Goal: Task Accomplishment & Management: Complete application form

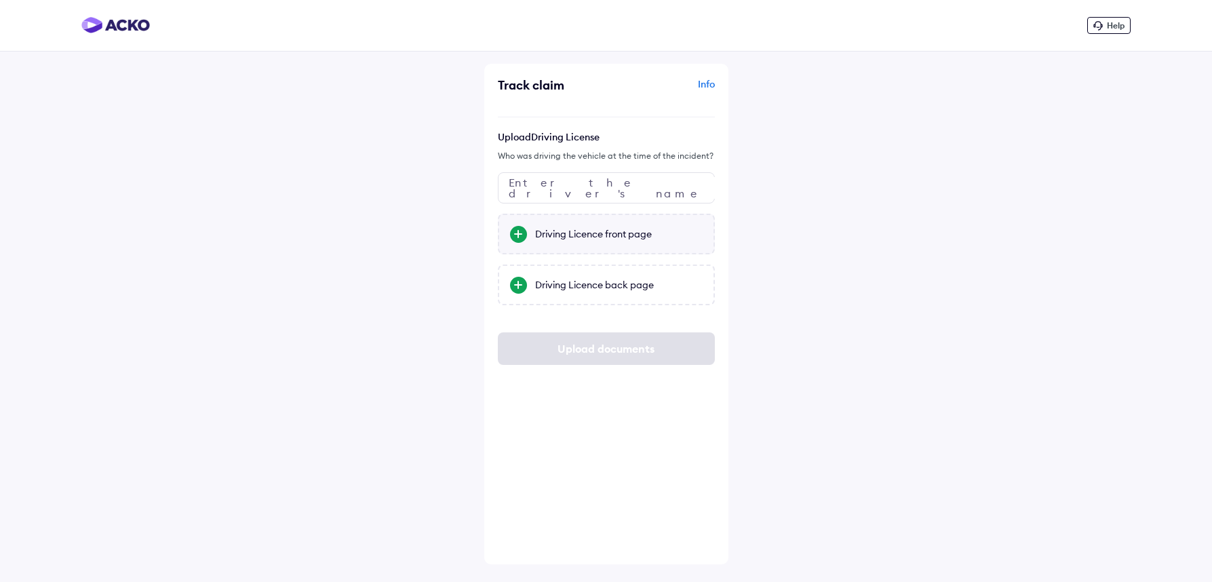
click at [591, 233] on div "Driving Licence front page" at bounding box center [619, 234] width 168 height 14
click at [0, 0] on input "Driving Licence front page" at bounding box center [0, 0] width 0 height 0
click at [588, 285] on div "Driving Licence back page" at bounding box center [619, 285] width 168 height 14
click at [0, 0] on input "Driving Licence back page" at bounding box center [0, 0] width 0 height 0
click at [585, 316] on div "Upload Driving License Who was driving the vehicle at the time of the incident?…" at bounding box center [606, 248] width 217 height 234
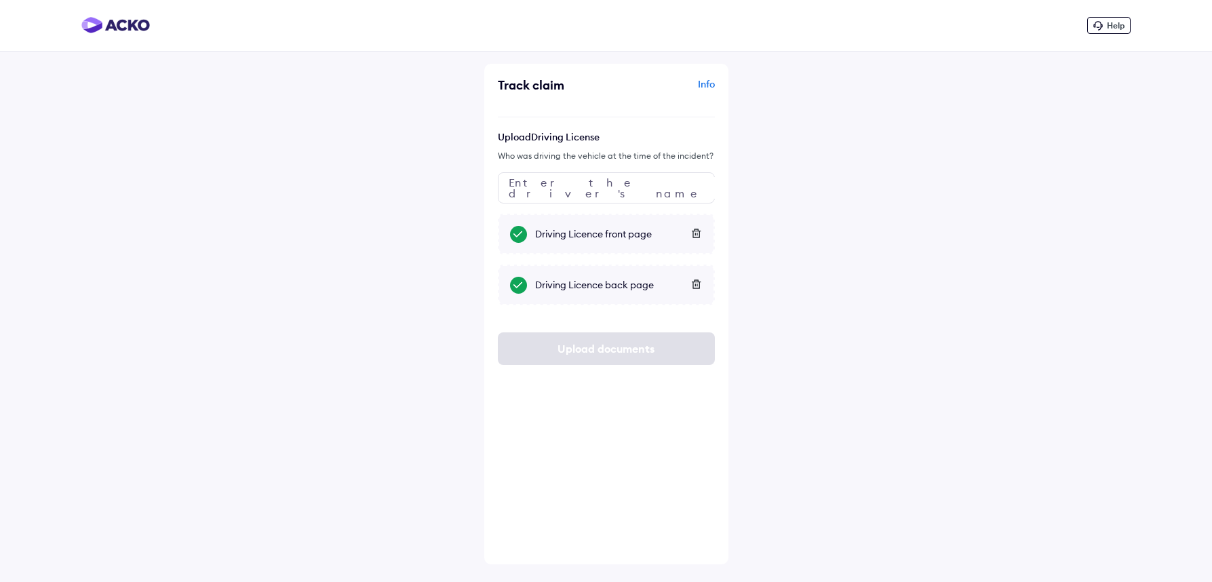
click at [588, 347] on div "Upload documents" at bounding box center [606, 348] width 217 height 33
click at [587, 190] on input "text" at bounding box center [606, 187] width 217 height 31
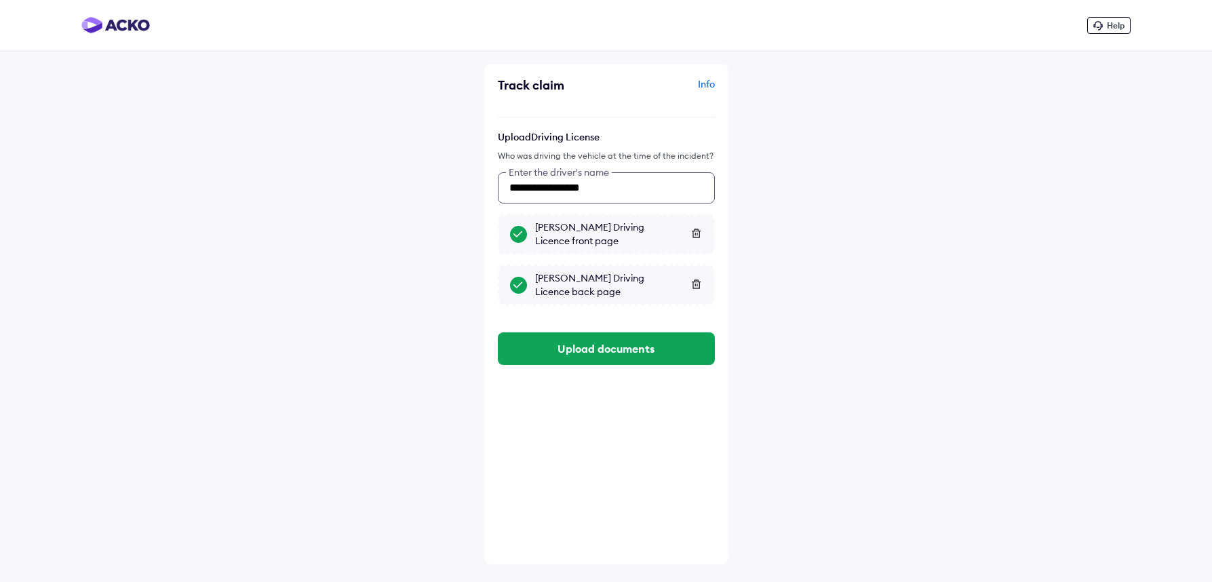
type input "**********"
click at [608, 340] on button "Upload documents" at bounding box center [606, 348] width 217 height 33
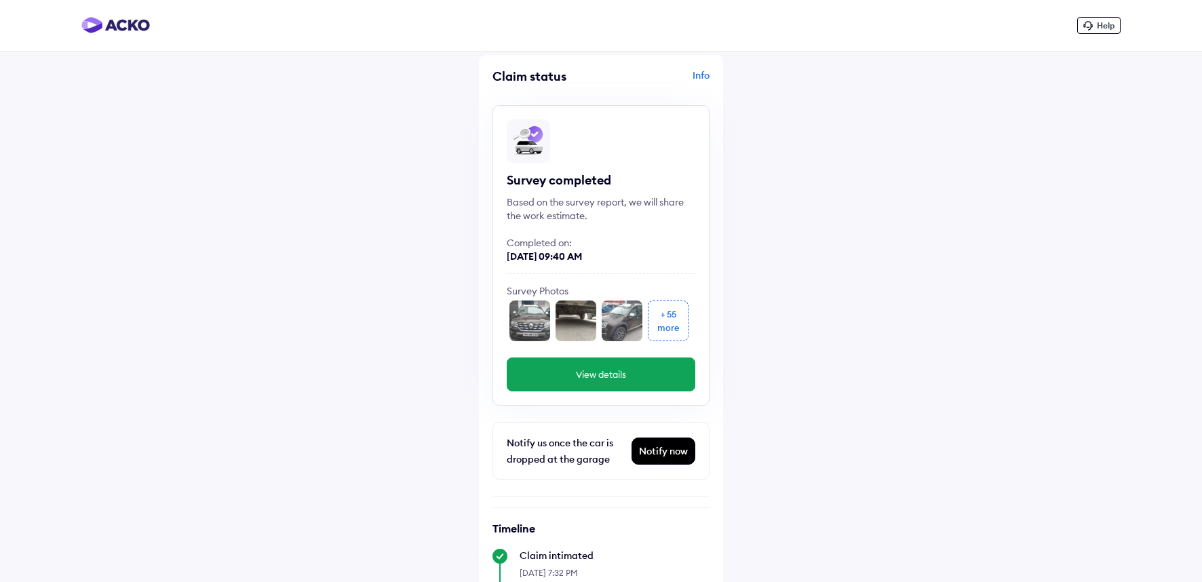
click at [524, 319] on img at bounding box center [529, 320] width 41 height 41
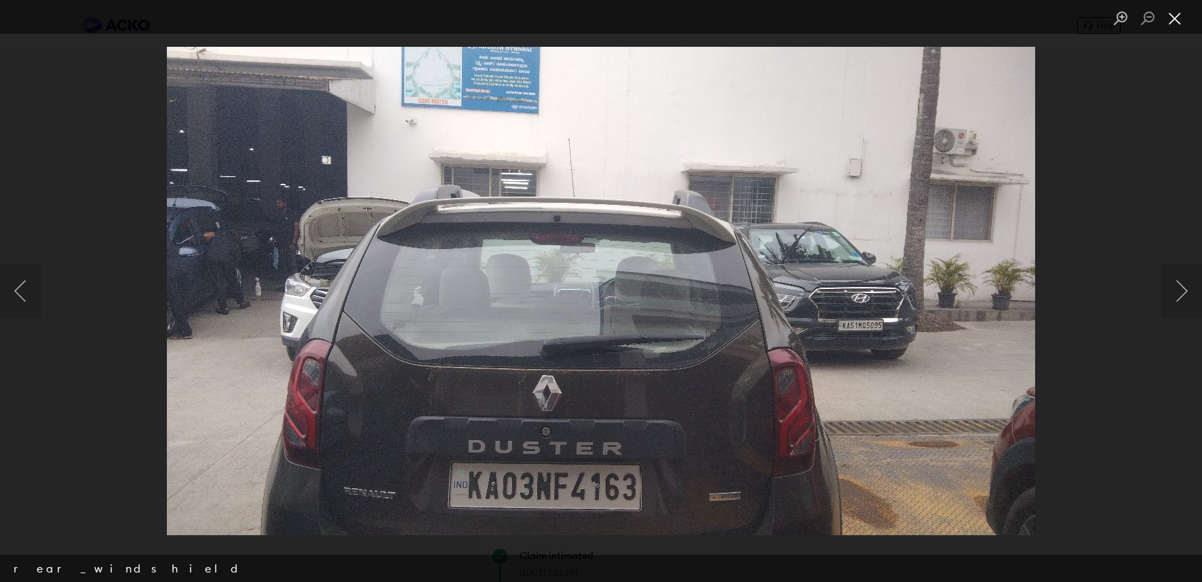
click at [1174, 15] on button "Close lightbox" at bounding box center [1174, 19] width 27 height 24
